Goal: Transaction & Acquisition: Purchase product/service

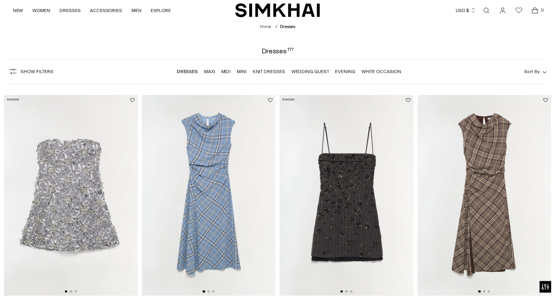
scroll to position [18, 0]
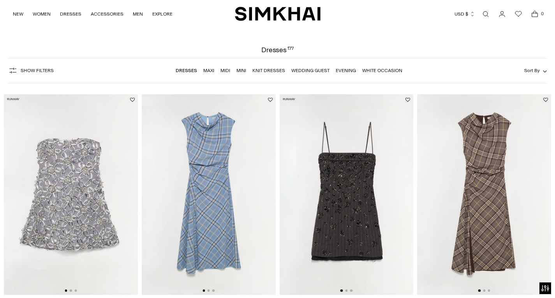
click at [304, 72] on link "Wedding Guest" at bounding box center [310, 70] width 38 height 5
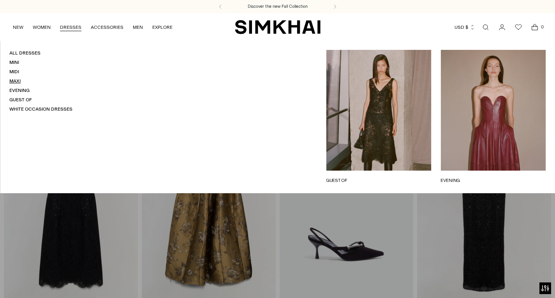
click at [18, 79] on link "Maxi" at bounding box center [14, 80] width 11 height 5
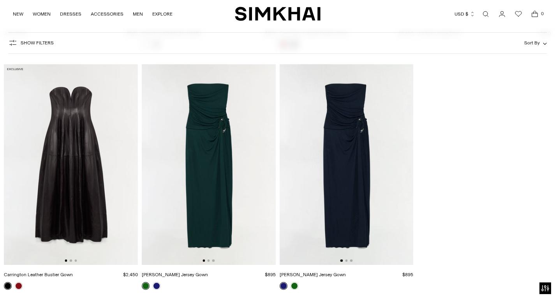
scroll to position [1987, 0]
